Goal: Find specific page/section: Find specific page/section

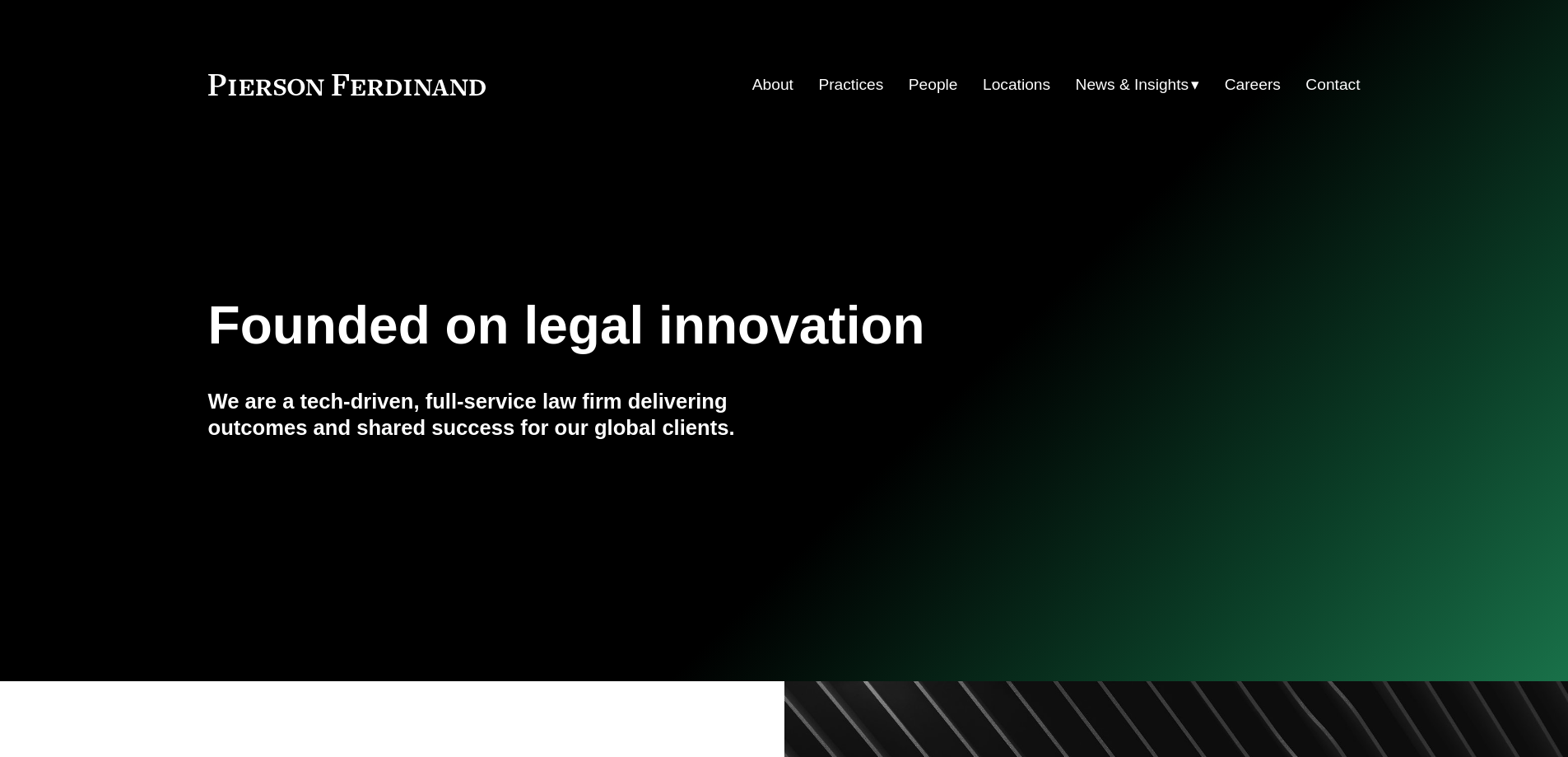
click at [930, 94] on link "People" at bounding box center [934, 85] width 50 height 31
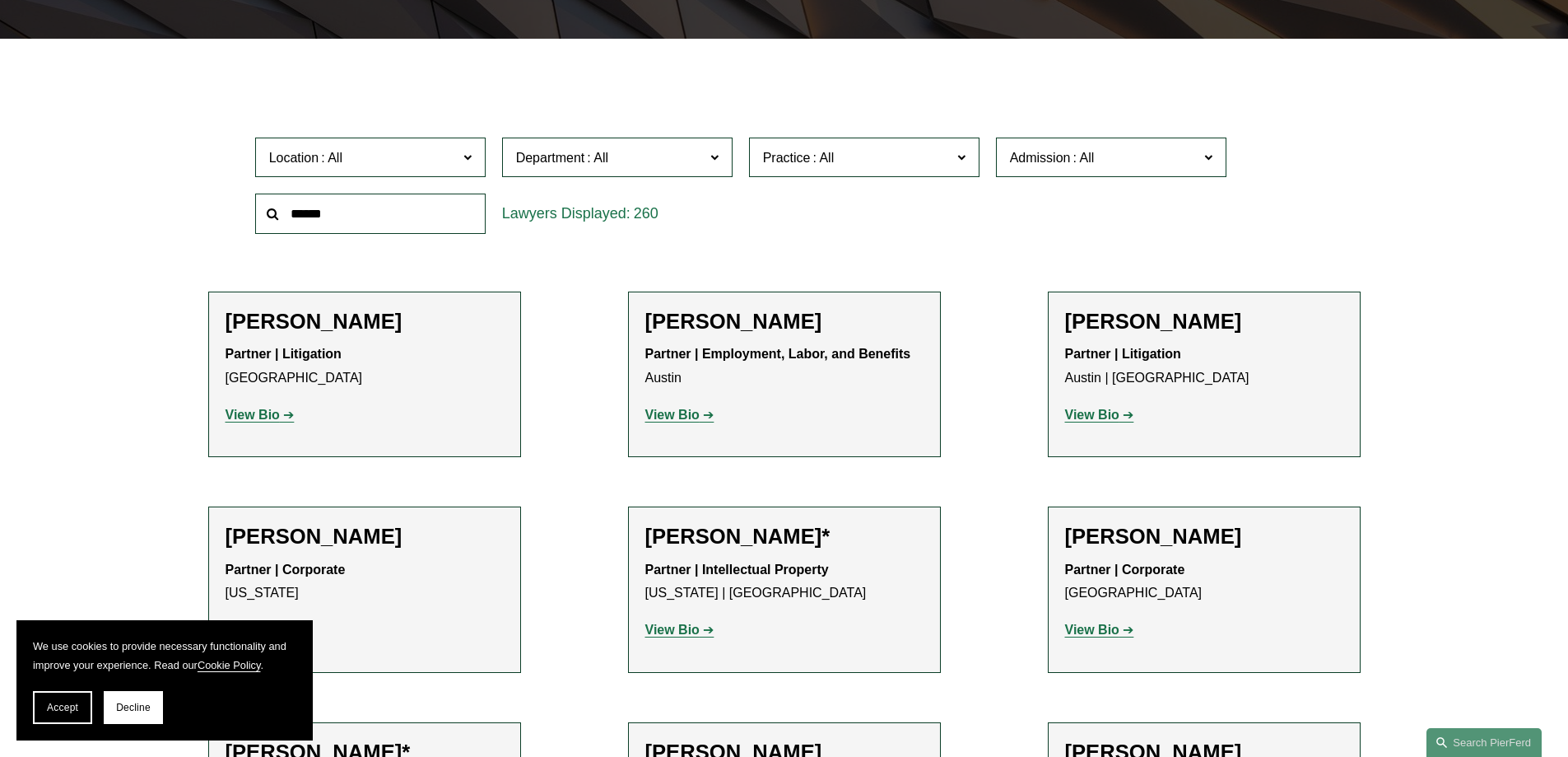
scroll to position [494, 0]
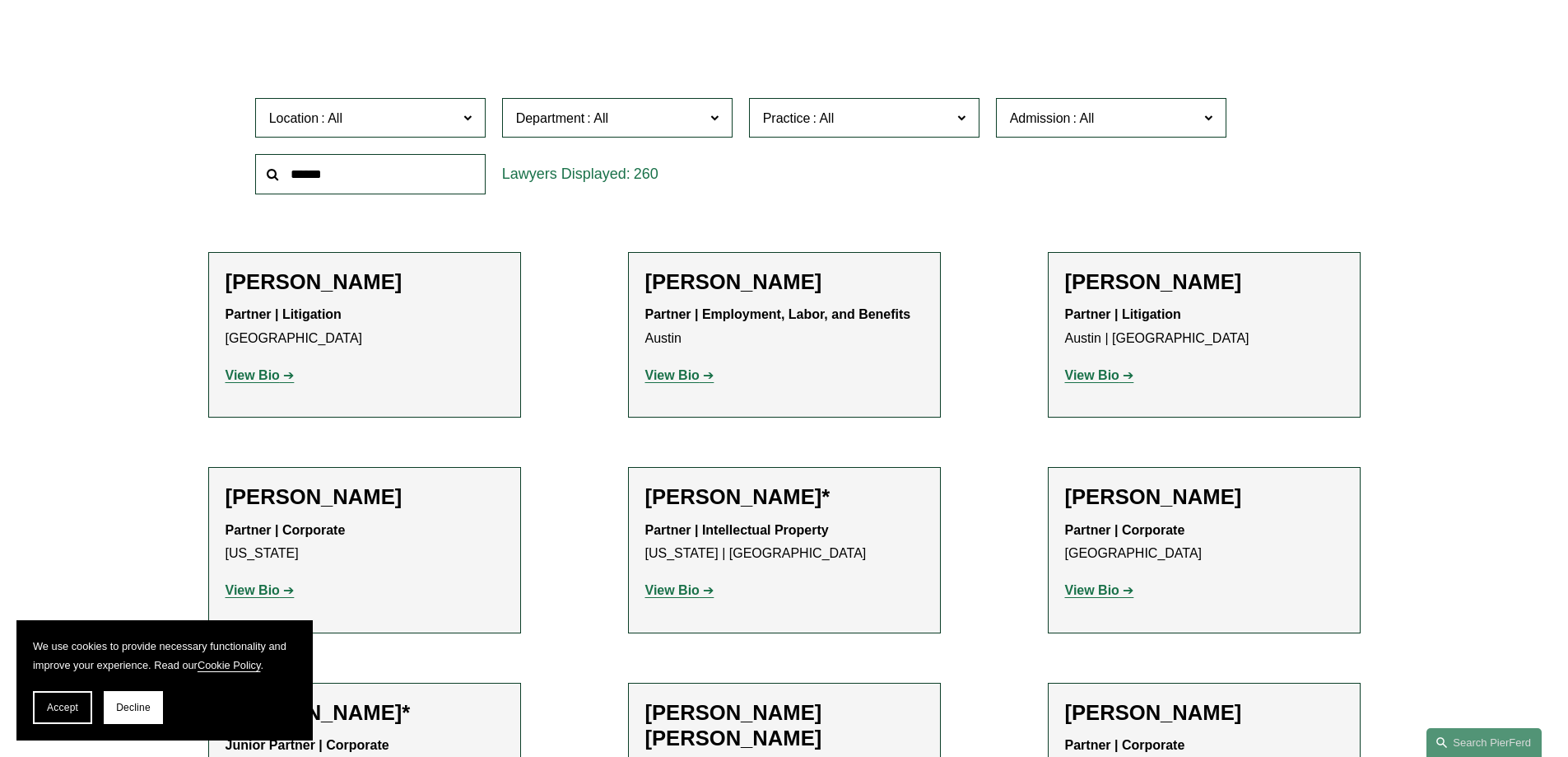
click at [468, 115] on span at bounding box center [466, 116] width 9 height 21
